Goal: Complete application form: Complete application form

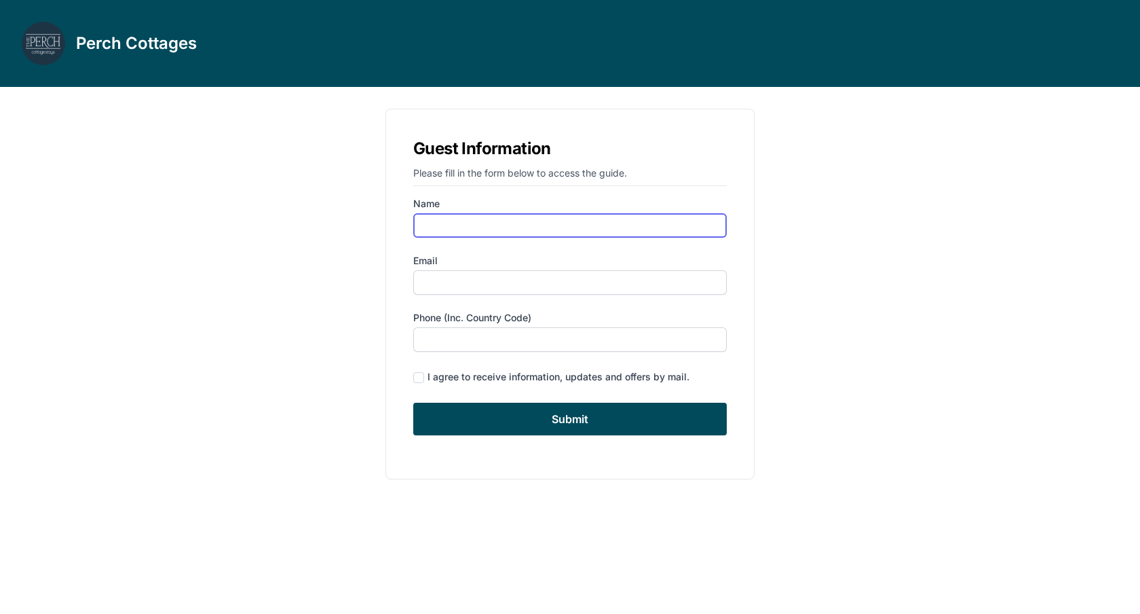
click at [453, 218] on input "Name" at bounding box center [570, 225] width 314 height 24
type input "[PERSON_NAME]"
type input "[EMAIL_ADDRESS][DOMAIN_NAME]"
type input "4155480648"
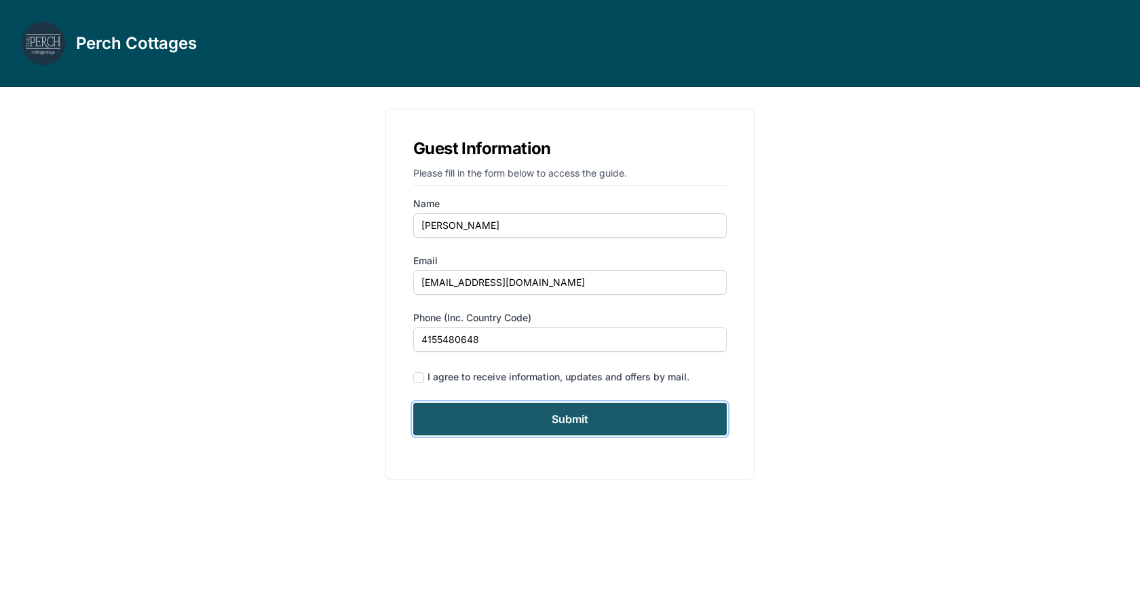
click at [536, 416] on input "Submit" at bounding box center [570, 419] width 314 height 33
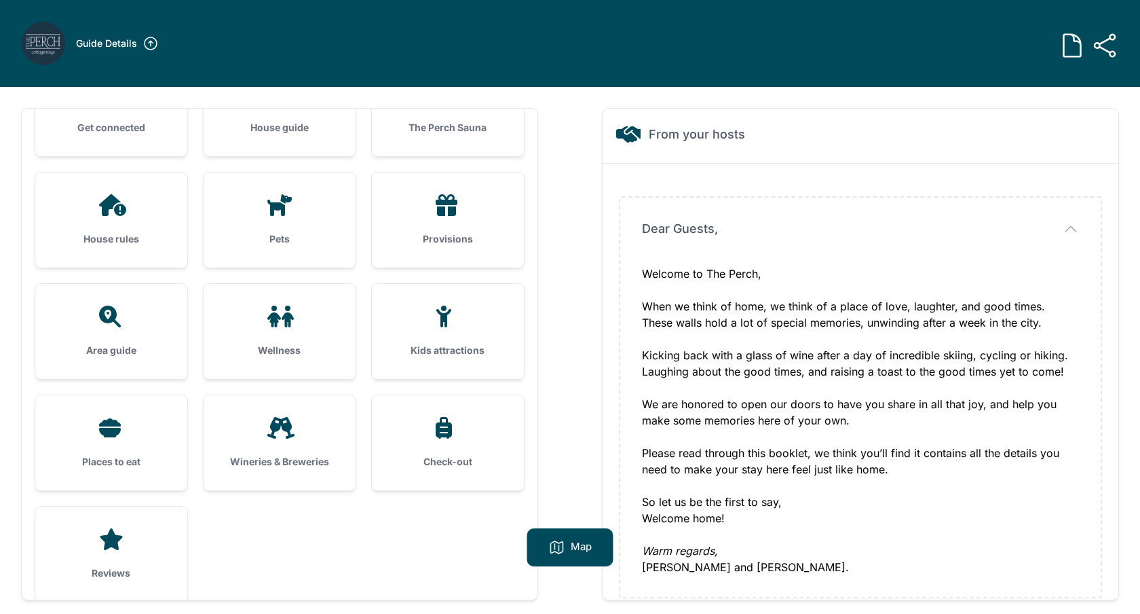
scroll to position [174, 0]
click at [291, 434] on icon at bounding box center [280, 426] width 27 height 22
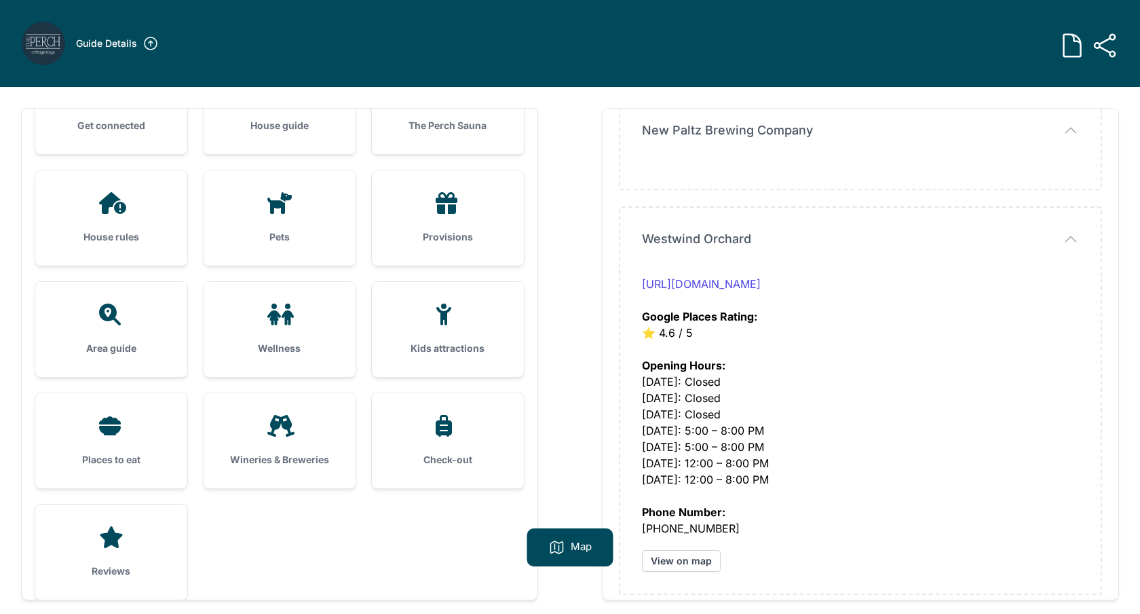
scroll to position [502, 0]
click at [761, 283] on link "[URL][DOMAIN_NAME]" at bounding box center [701, 285] width 119 height 14
click at [98, 396] on div "Places to eat" at bounding box center [111, 440] width 152 height 95
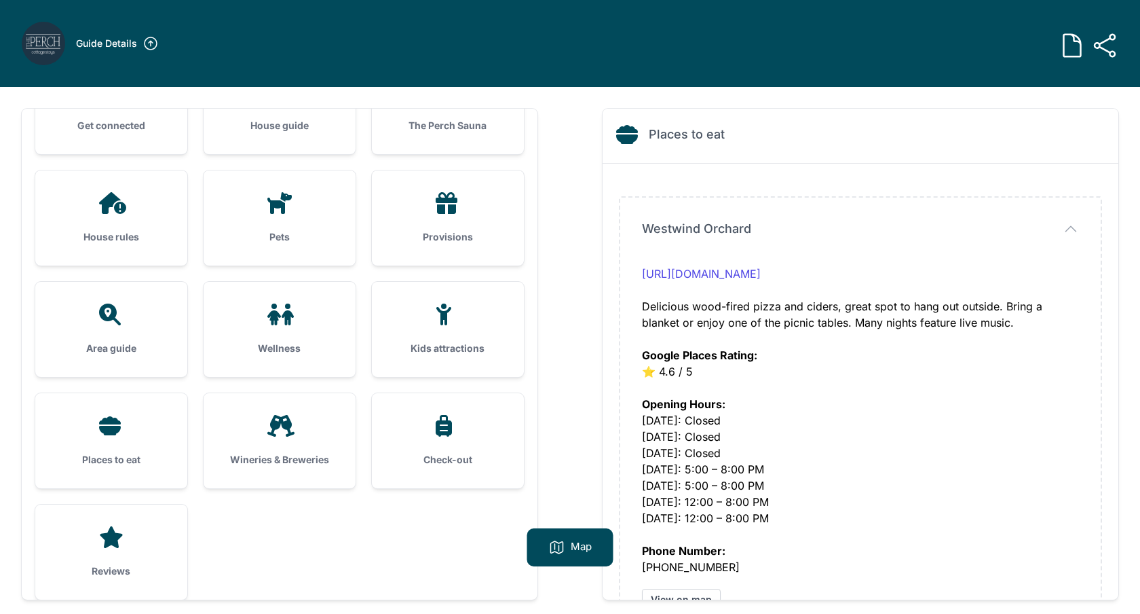
click at [126, 434] on icon at bounding box center [111, 426] width 33 height 22
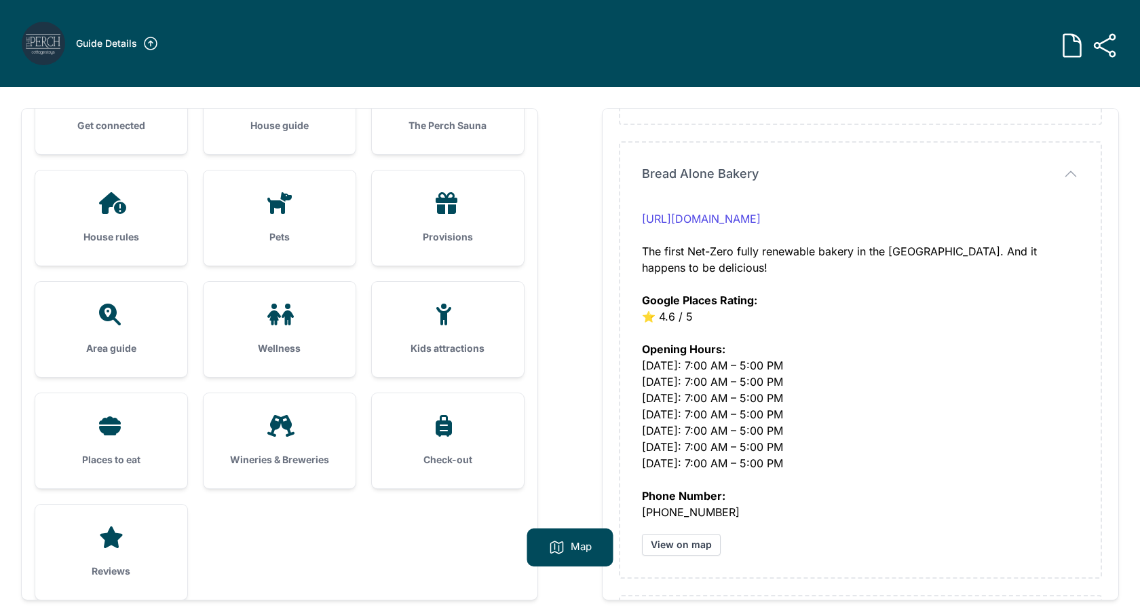
scroll to position [1751, 0]
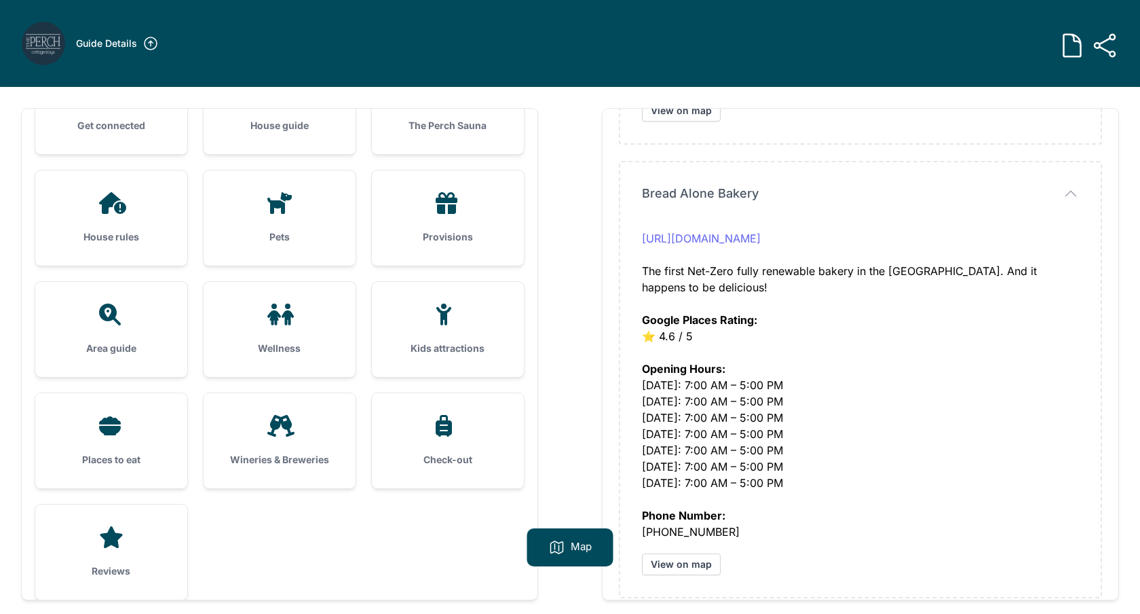
click at [761, 239] on link "[URL][DOMAIN_NAME]" at bounding box center [701, 238] width 119 height 14
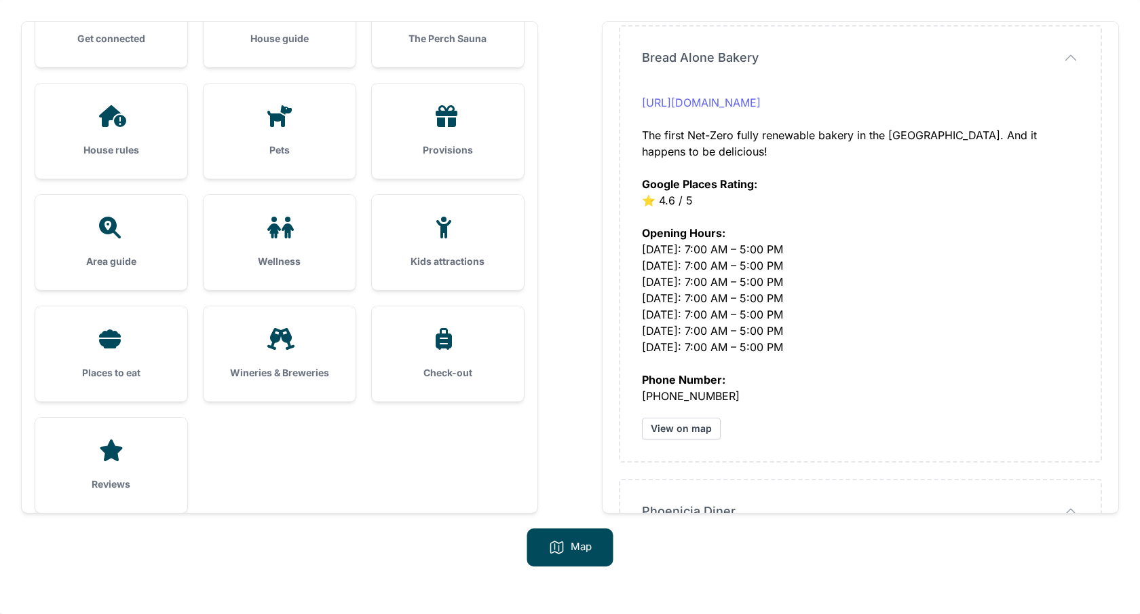
scroll to position [1725, 0]
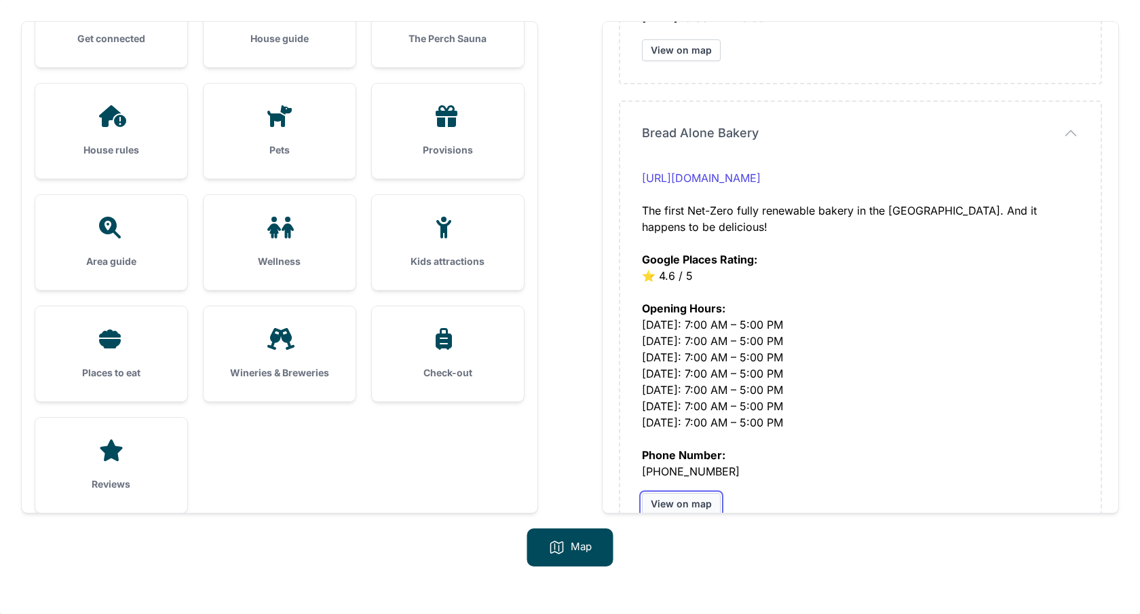
click at [692, 493] on link "View on map" at bounding box center [681, 504] width 79 height 22
